Goal: Book appointment/travel/reservation

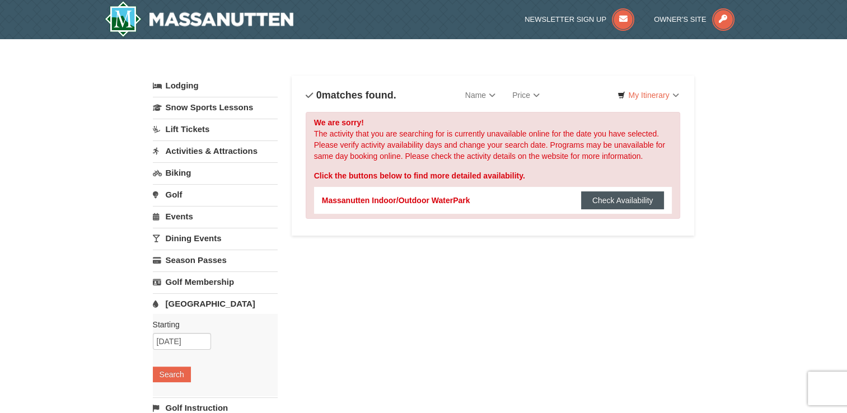
click at [591, 203] on button "Check Availability" at bounding box center [622, 201] width 83 height 18
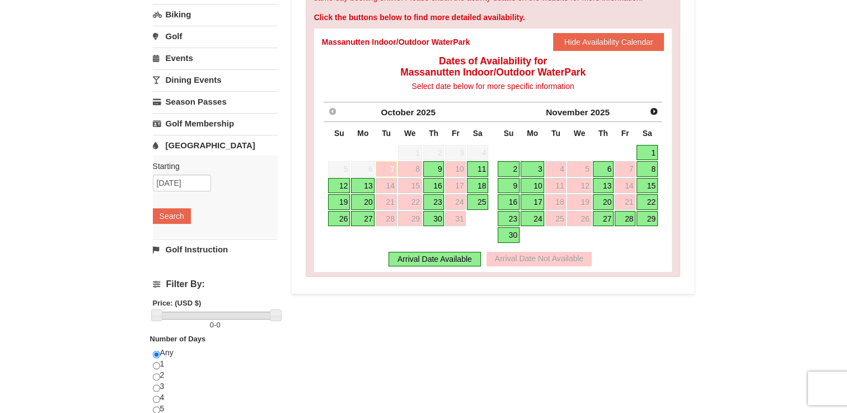
scroll to position [165, 0]
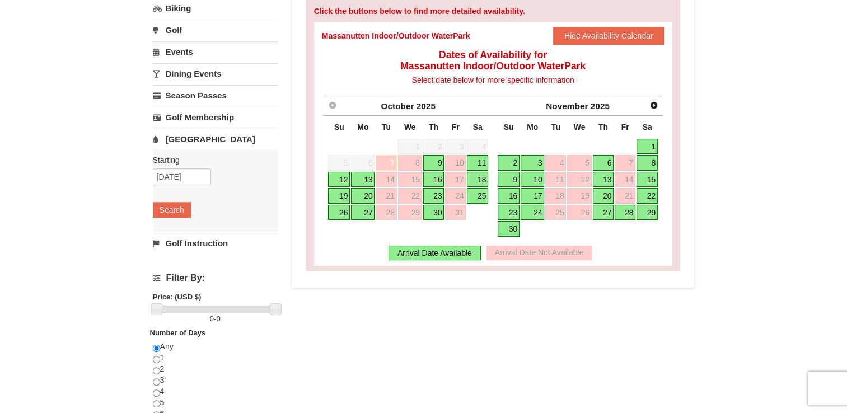
click at [367, 197] on link "20" at bounding box center [363, 196] width 24 height 16
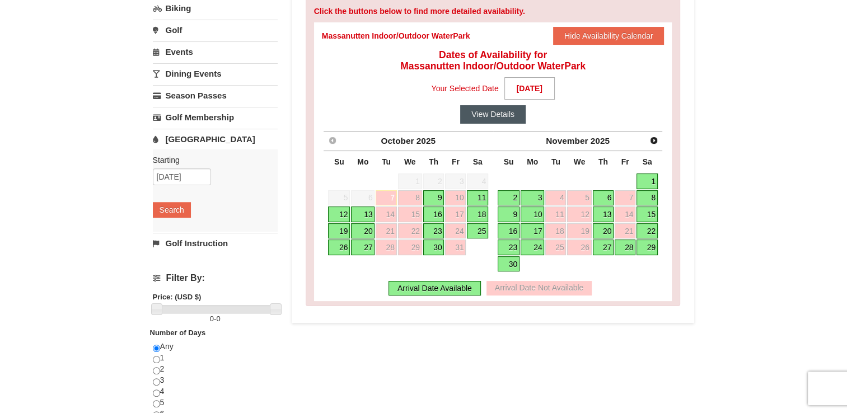
click at [504, 120] on button "View Details" at bounding box center [493, 114] width 66 height 18
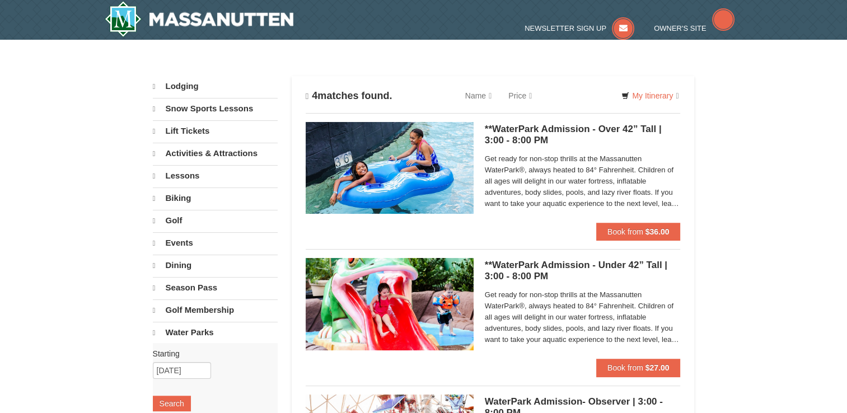
select select "10"
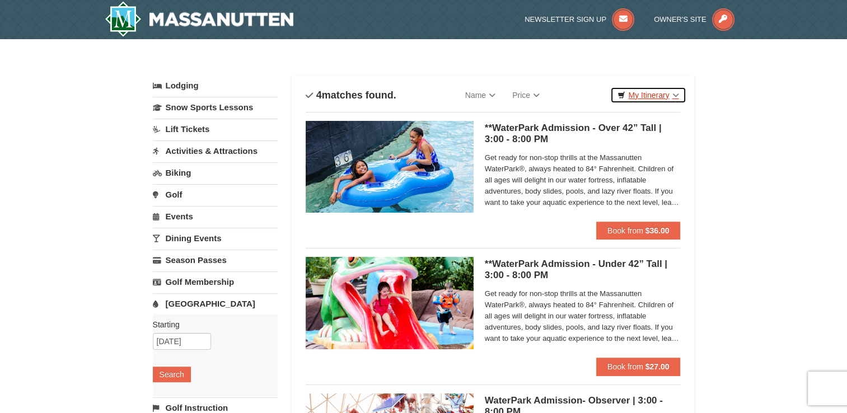
click at [652, 97] on link "My Itinerary" at bounding box center [648, 95] width 76 height 17
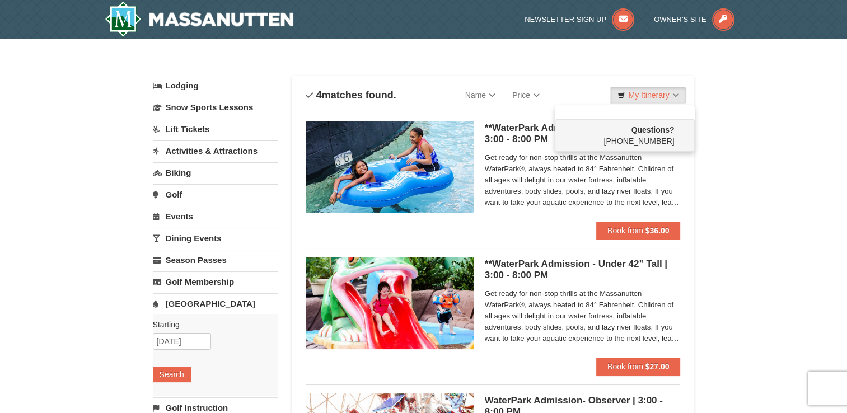
click at [755, 120] on div "× Categories List Filter My Itinerary Questions? 1-540-289-9441 Lodging Arrival…" at bounding box center [423, 363] width 847 height 649
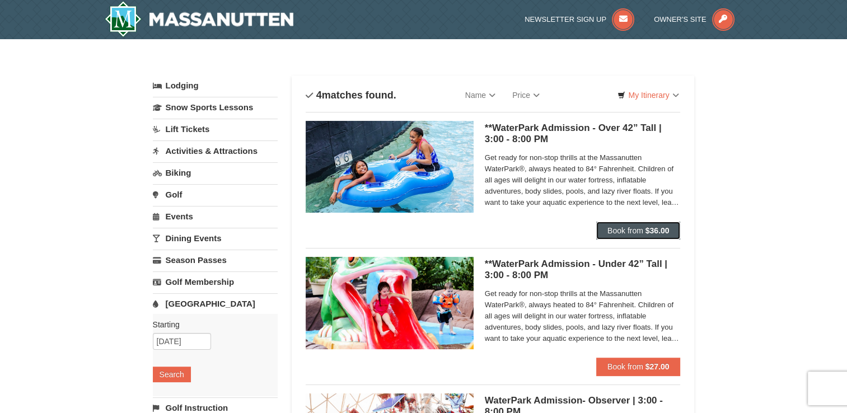
click at [641, 227] on span "Book from" at bounding box center [626, 230] width 36 height 9
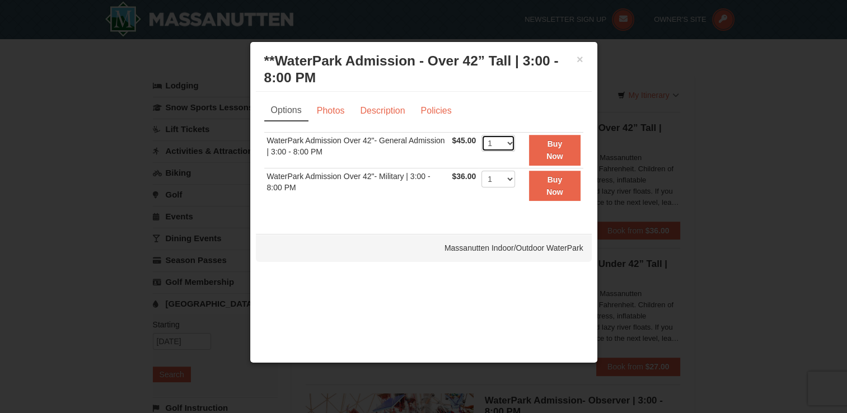
click at [504, 150] on select "1 2 3 4 5 6 7 8 9 10 11 12 13 14 15 16 17 18 19 20 21 22" at bounding box center [499, 143] width 34 height 17
select select "4"
click at [482, 135] on select "1 2 3 4 5 6 7 8 9 10 11 12 13 14 15 16 17 18 19 20 21 22" at bounding box center [499, 143] width 34 height 17
click at [471, 111] on ul "Options Photos Description Policies" at bounding box center [423, 110] width 319 height 21
click at [336, 113] on link "Photos" at bounding box center [331, 110] width 43 height 21
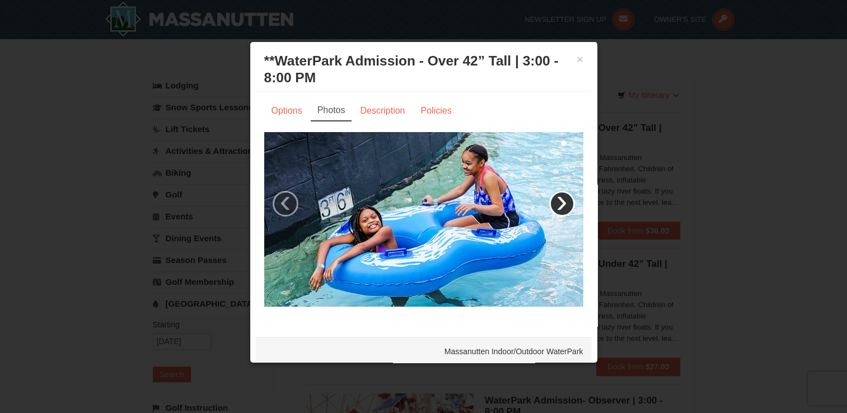
click at [553, 202] on link "›" at bounding box center [562, 204] width 26 height 26
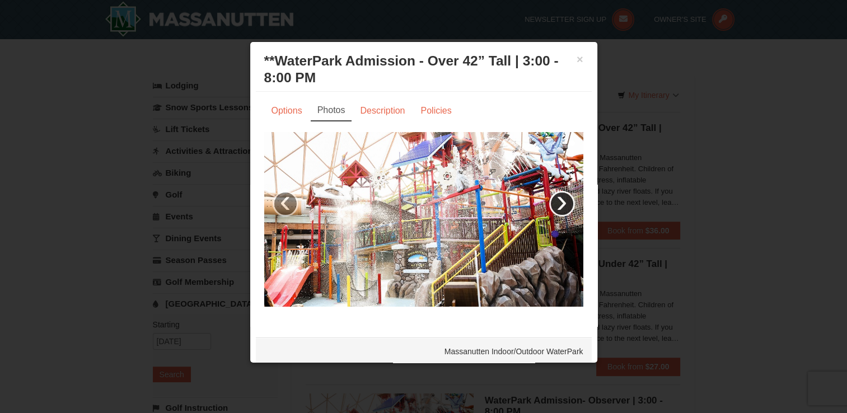
click at [553, 202] on link "›" at bounding box center [562, 204] width 26 height 26
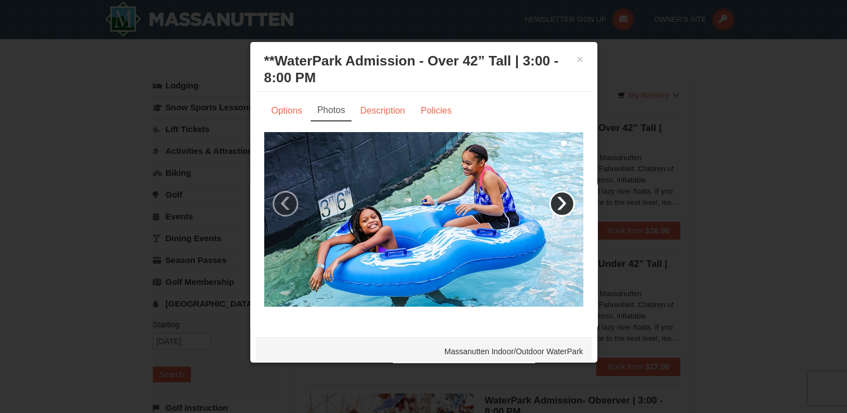
click at [553, 202] on link "›" at bounding box center [562, 204] width 26 height 26
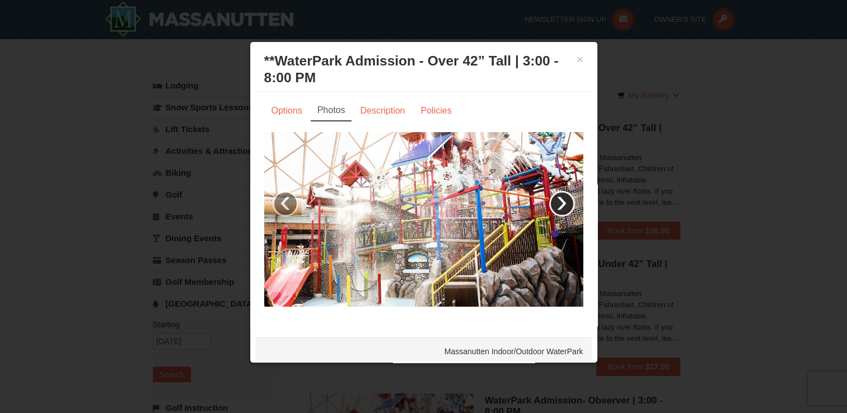
click at [553, 202] on link "›" at bounding box center [562, 204] width 26 height 26
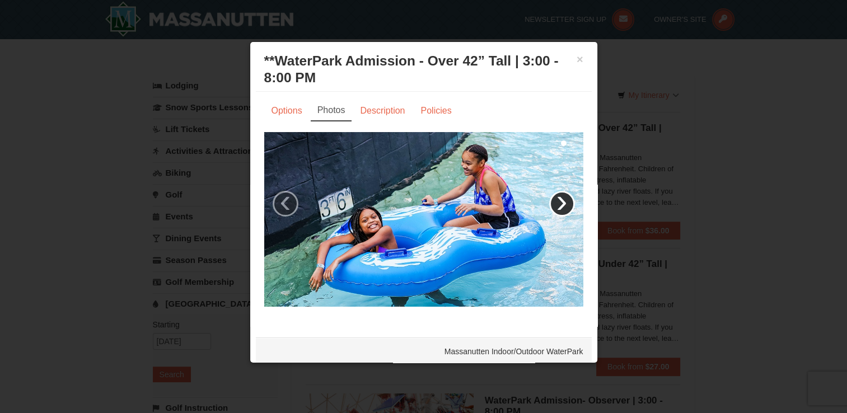
click at [553, 202] on link "›" at bounding box center [562, 204] width 26 height 26
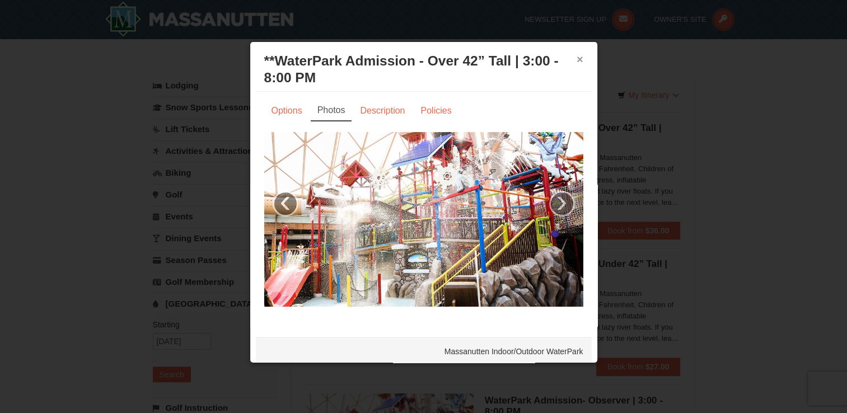
click at [577, 62] on button "×" at bounding box center [580, 59] width 7 height 11
